Goal: Information Seeking & Learning: Learn about a topic

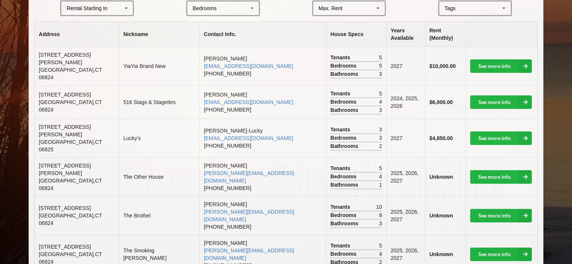
scroll to position [188, 0]
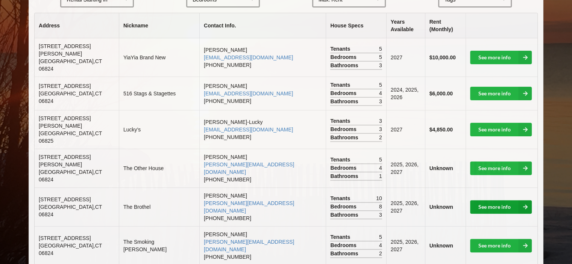
click at [500, 200] on link "See more info" at bounding box center [501, 207] width 62 height 14
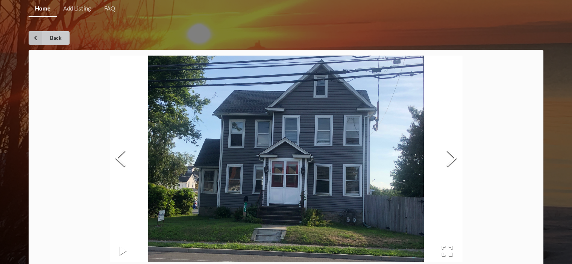
click at [52, 37] on link "Back" at bounding box center [49, 38] width 41 height 14
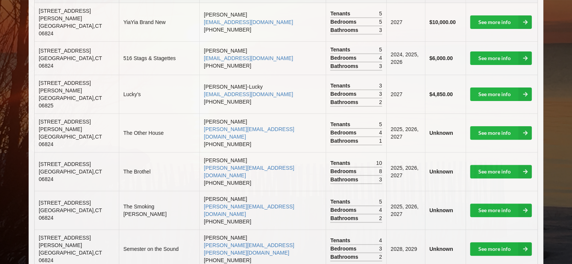
scroll to position [263, 0]
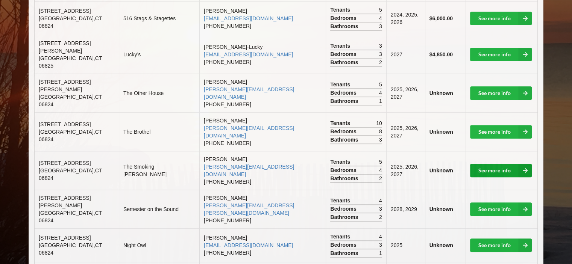
click at [491, 164] on link "See more info" at bounding box center [501, 171] width 62 height 14
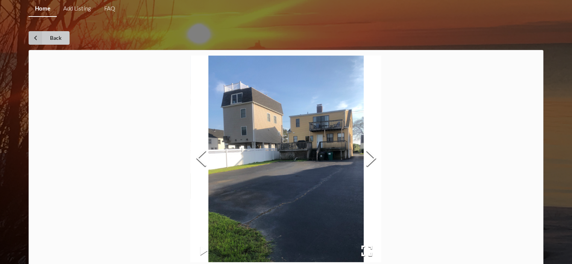
click at [55, 38] on link "Back" at bounding box center [49, 38] width 41 height 14
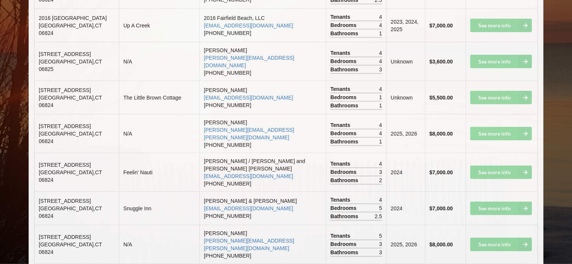
scroll to position [1654, 0]
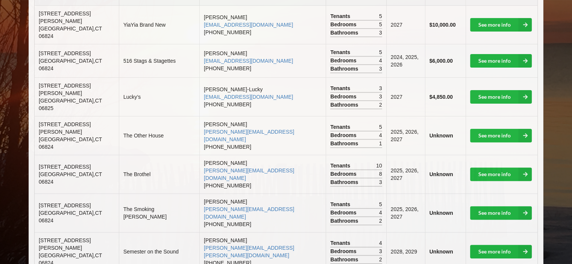
scroll to position [226, 0]
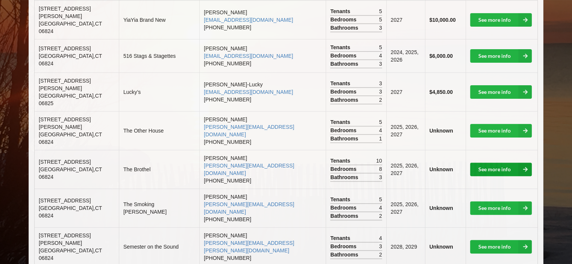
click at [502, 163] on link "See more info" at bounding box center [501, 170] width 62 height 14
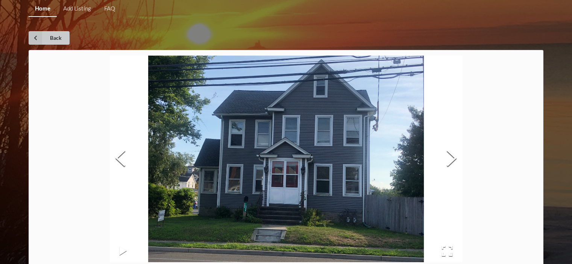
click at [56, 38] on link "Back" at bounding box center [49, 38] width 41 height 14
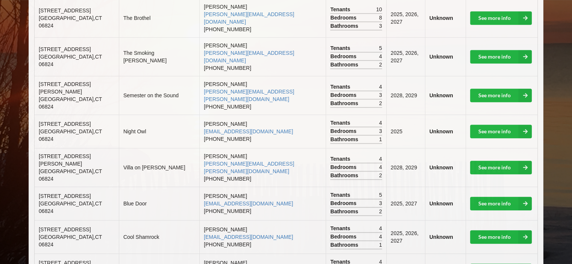
scroll to position [414, 0]
